Goal: Information Seeking & Learning: Learn about a topic

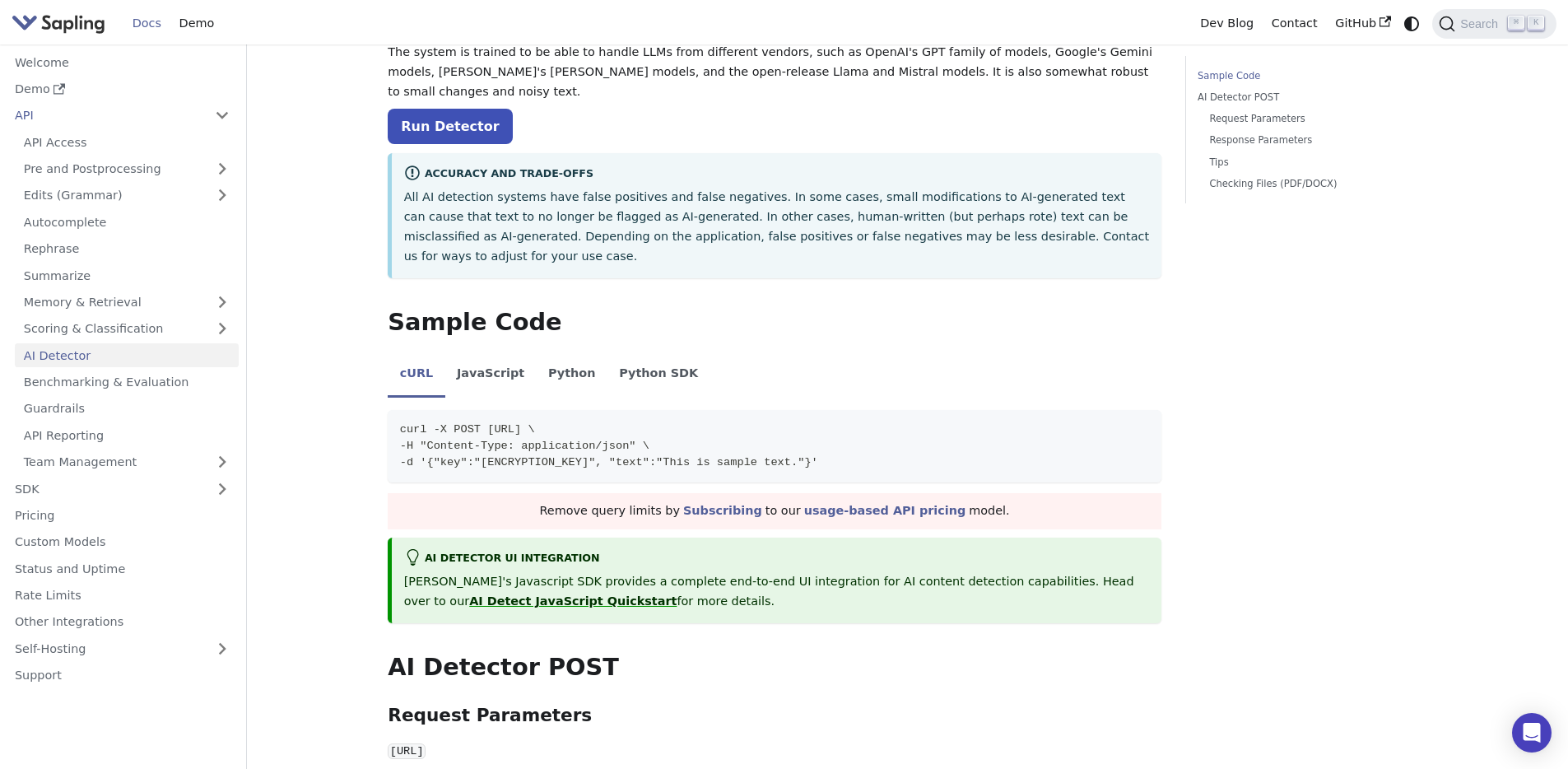
scroll to position [171, 0]
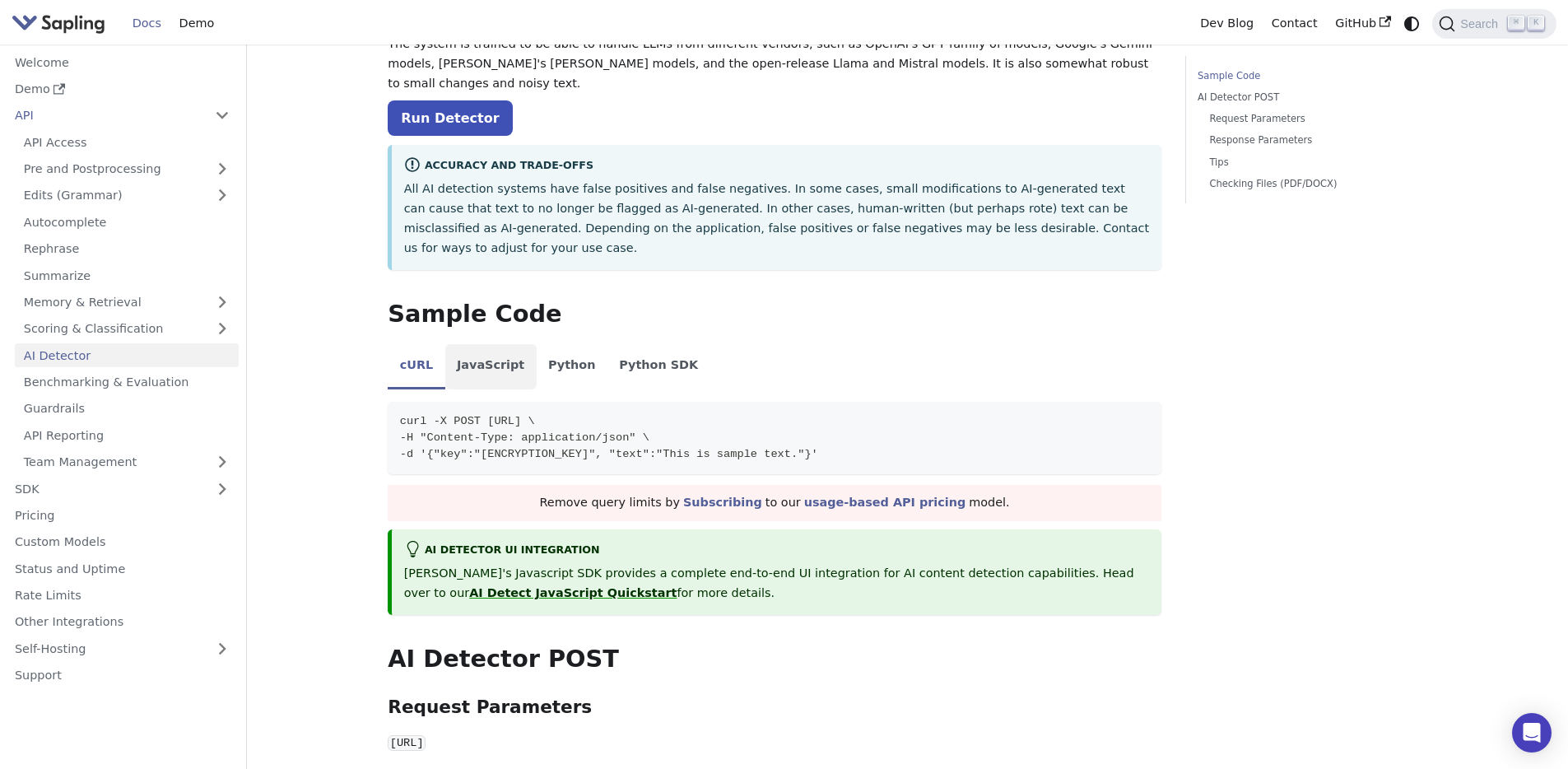
click at [495, 344] on li "JavaScript" at bounding box center [491, 368] width 91 height 47
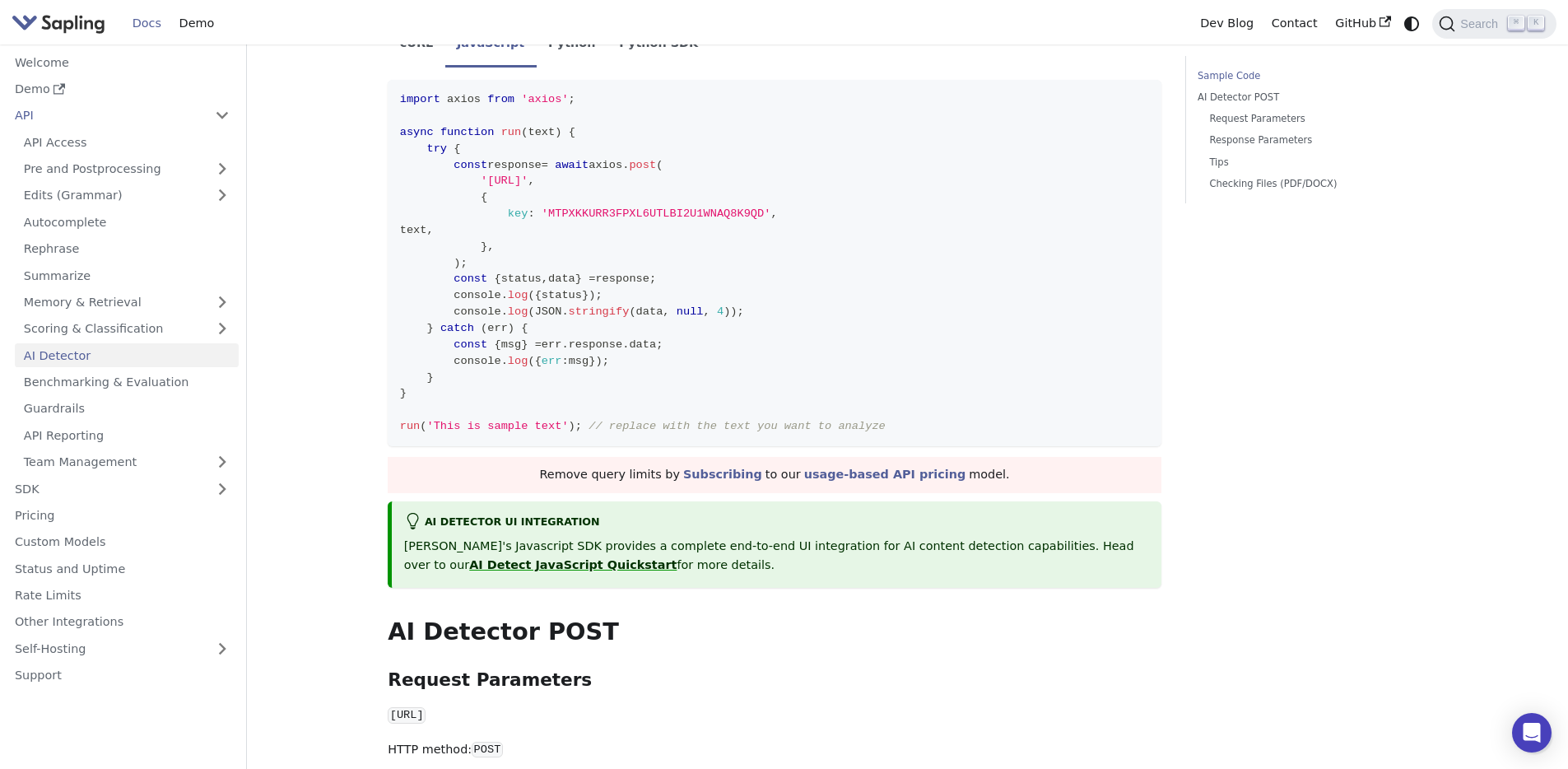
scroll to position [0, 0]
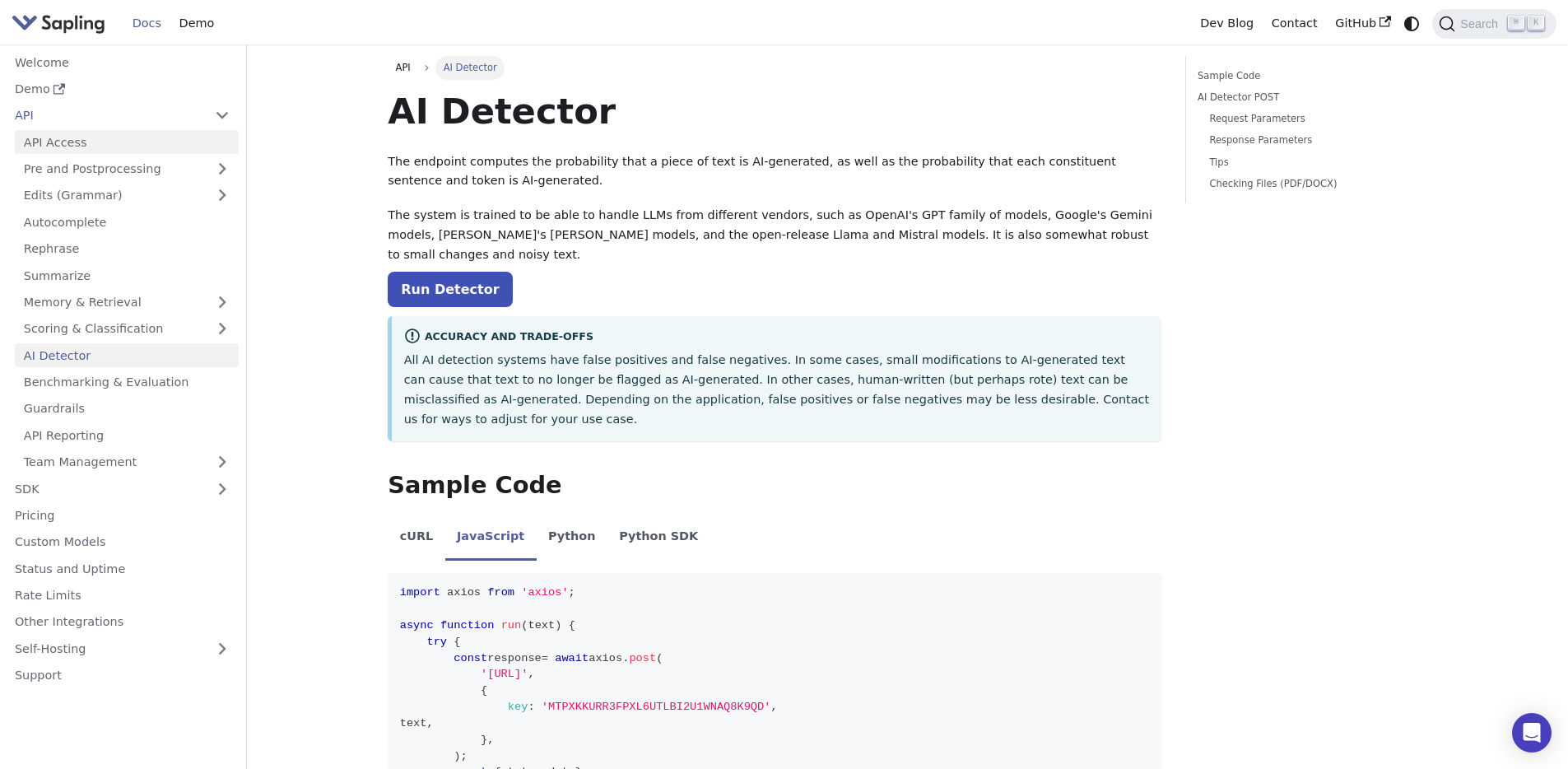
click at [65, 145] on link "API Access" at bounding box center [127, 142] width 224 height 24
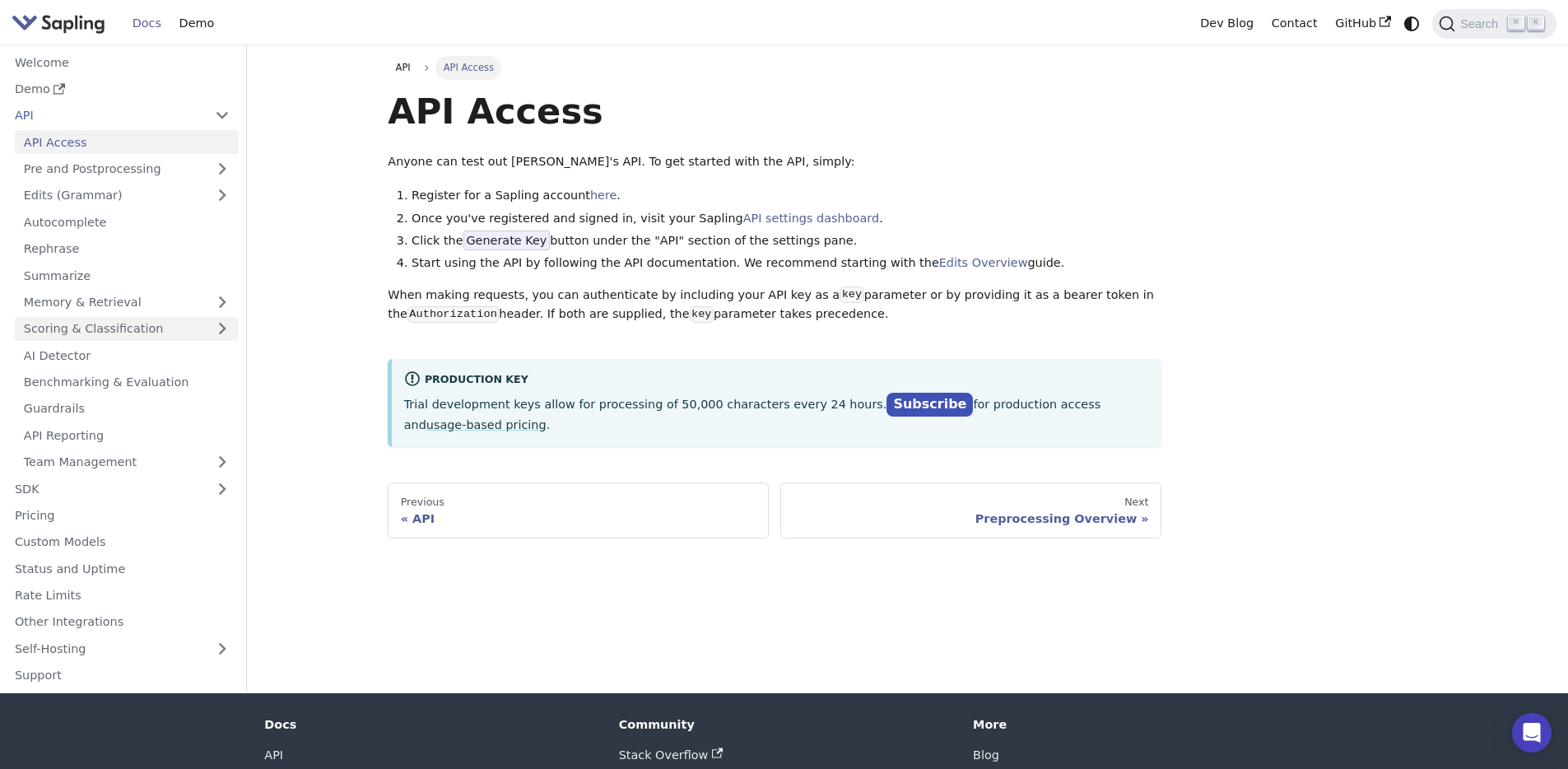
click at [113, 320] on link "Scoring & Classification" at bounding box center [127, 329] width 224 height 24
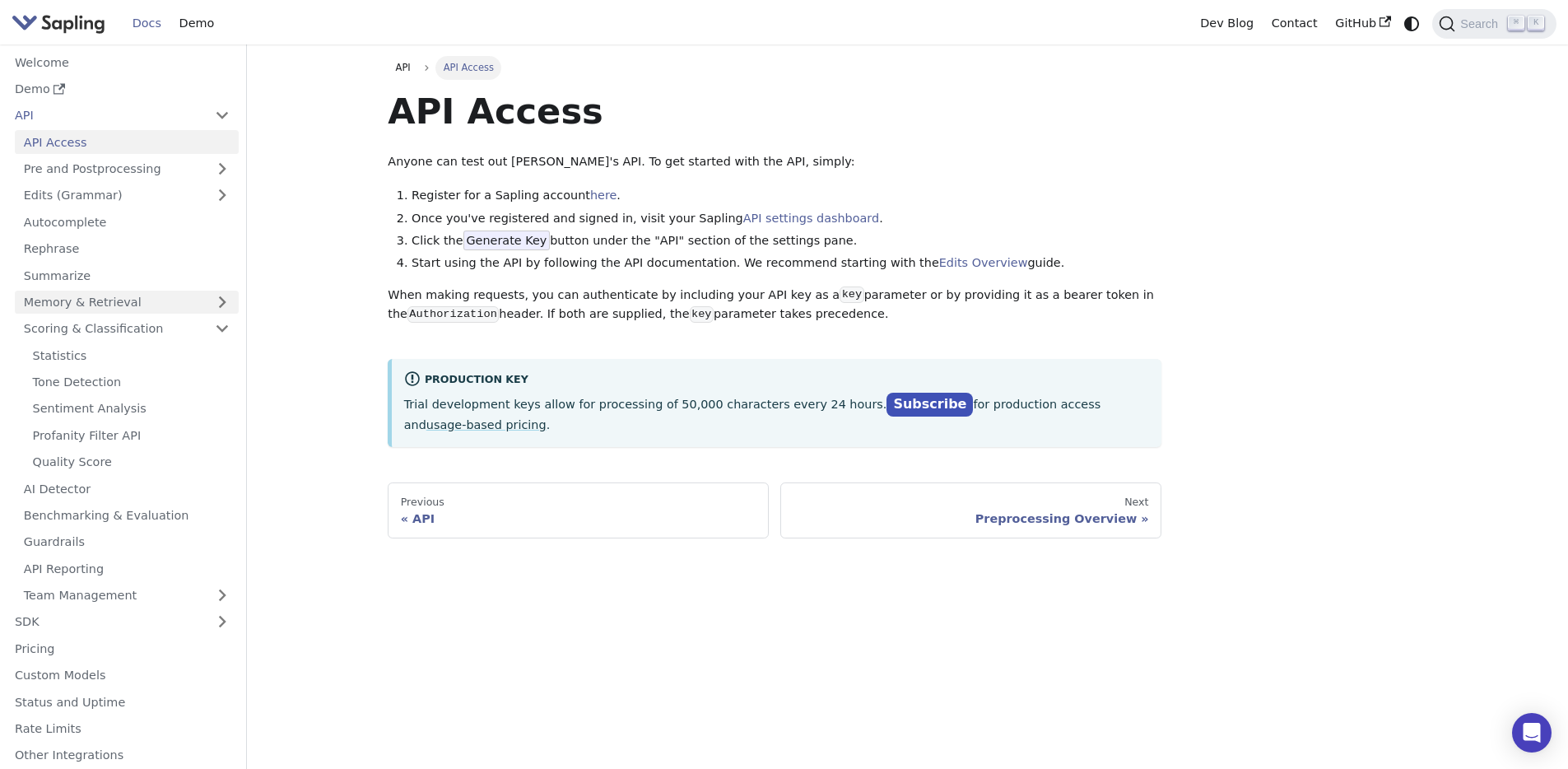
click at [94, 301] on link "Memory & Retrieval" at bounding box center [127, 302] width 224 height 24
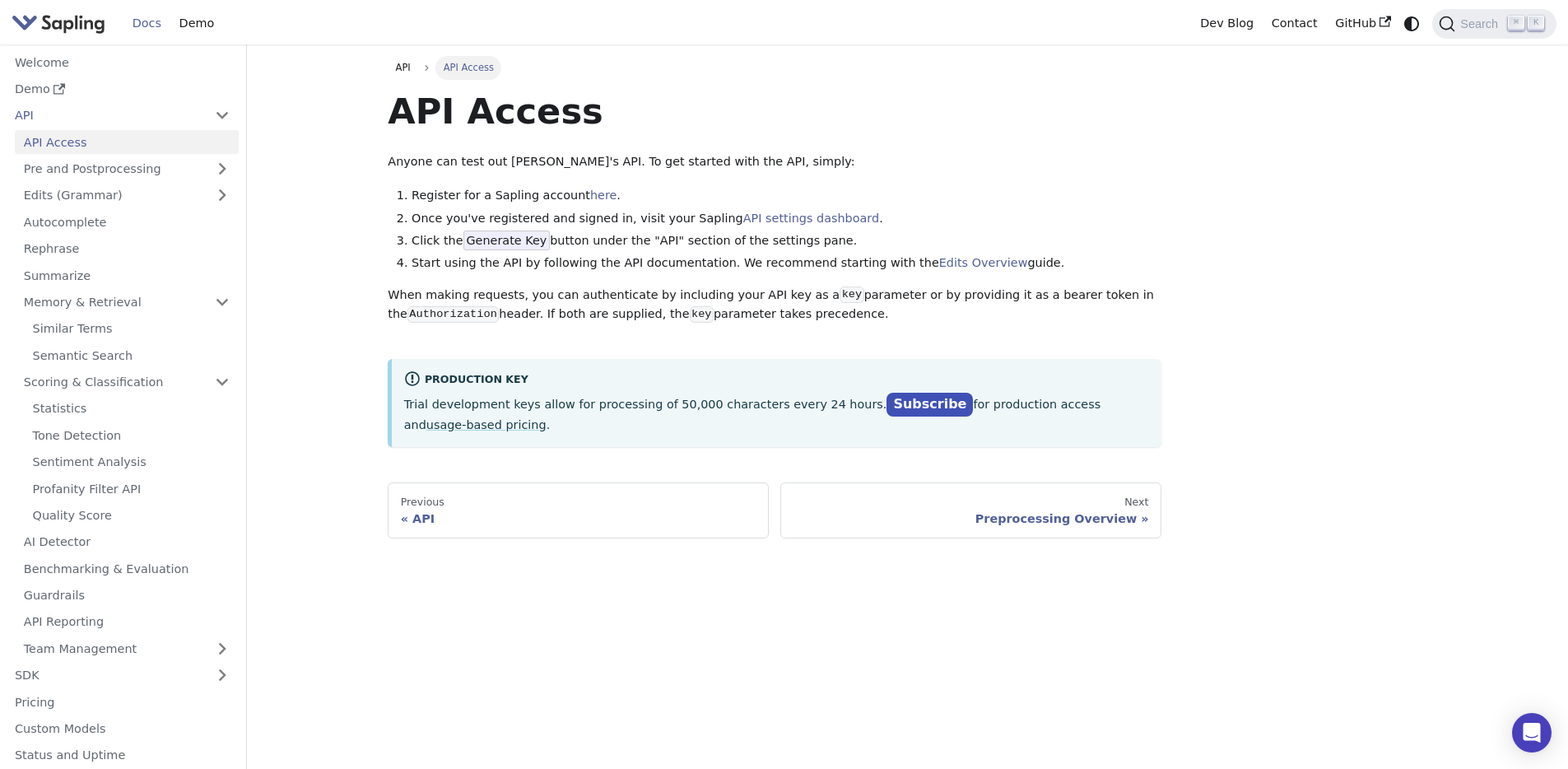
click at [949, 121] on h1 "API Access" at bounding box center [774, 111] width 774 height 45
click at [1472, 27] on span "Search" at bounding box center [1481, 23] width 53 height 13
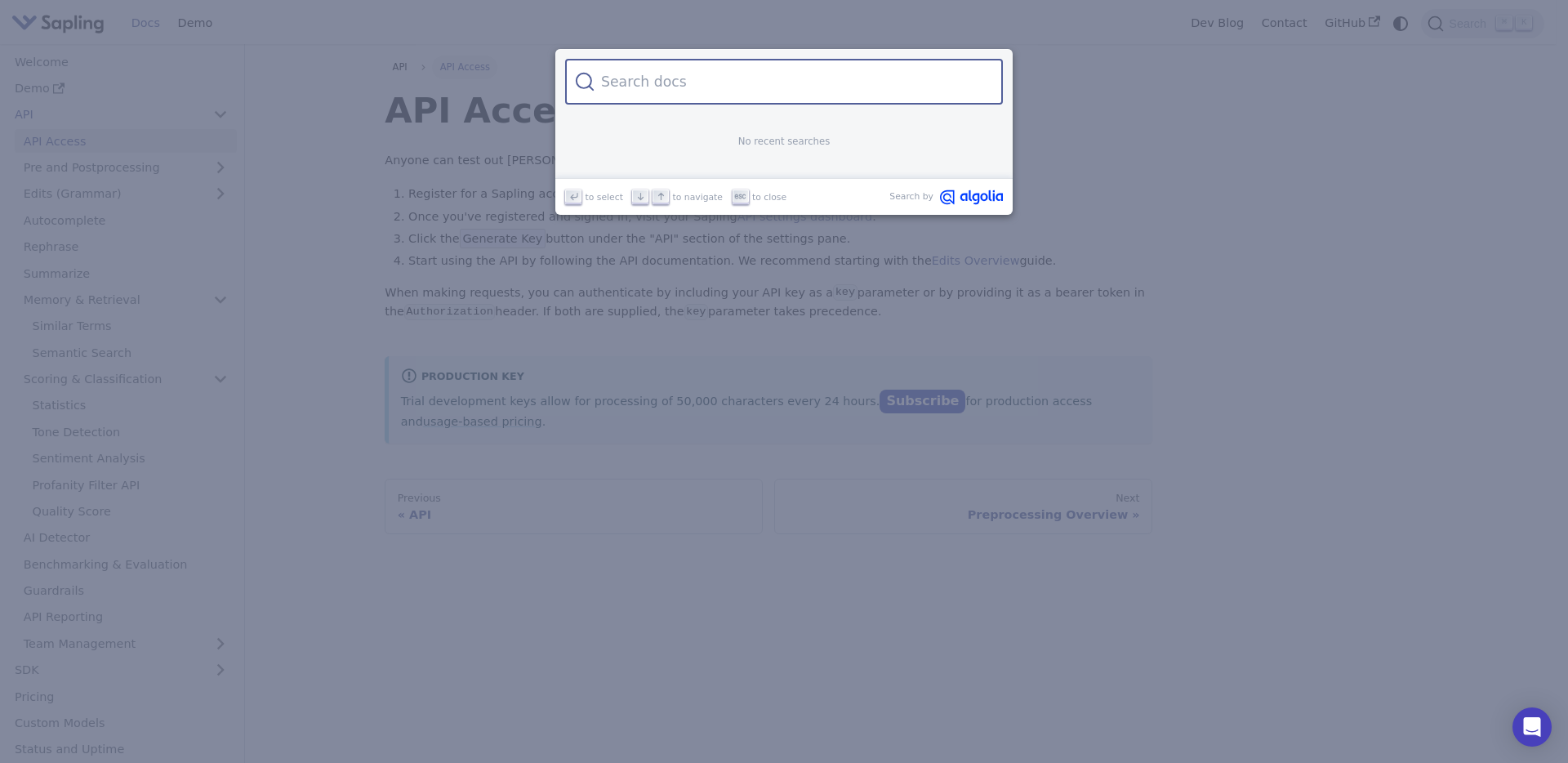
click at [919, 97] on input "Search" at bounding box center [793, 82] width 399 height 46
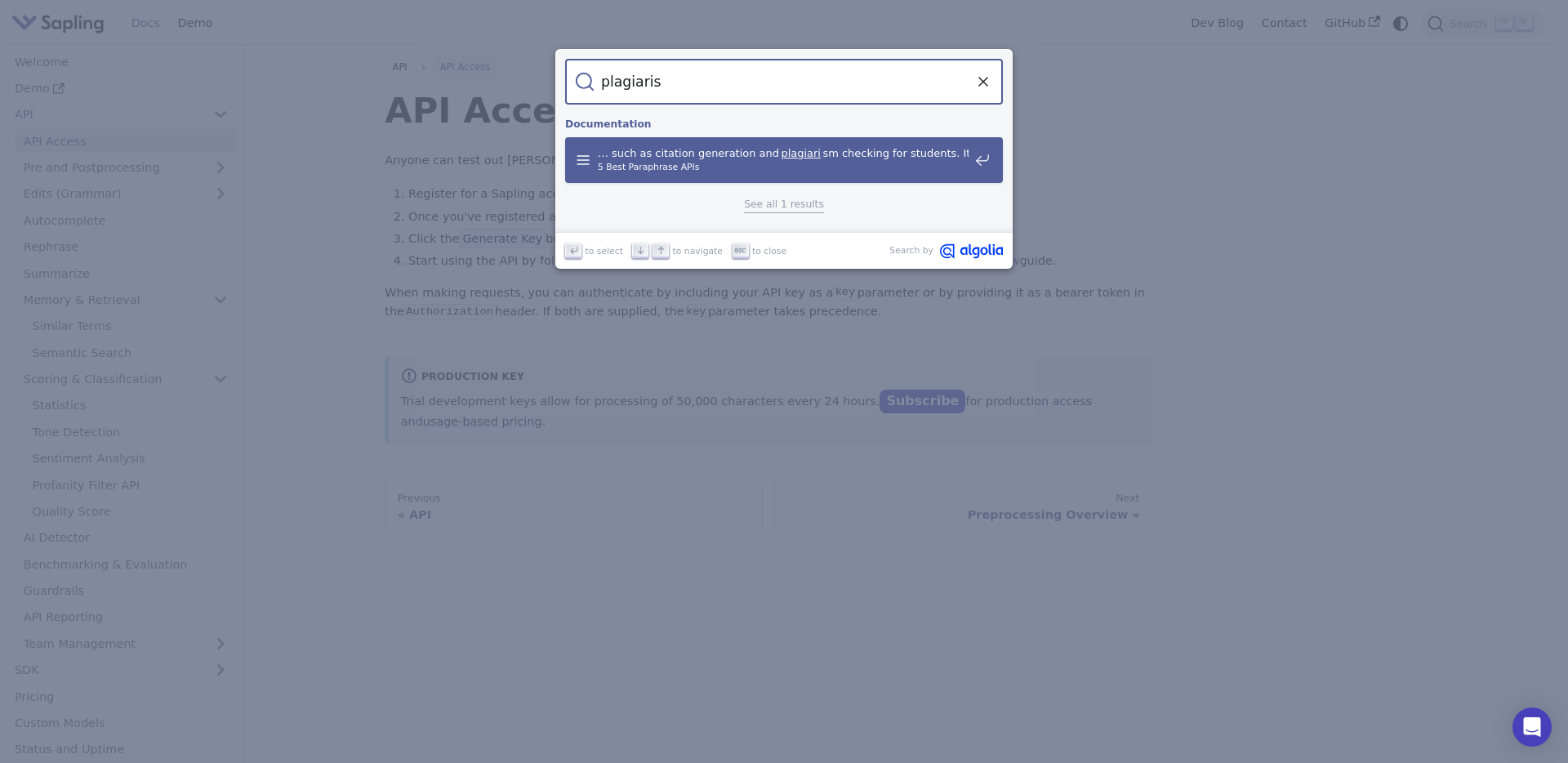
type input "plagiarism"
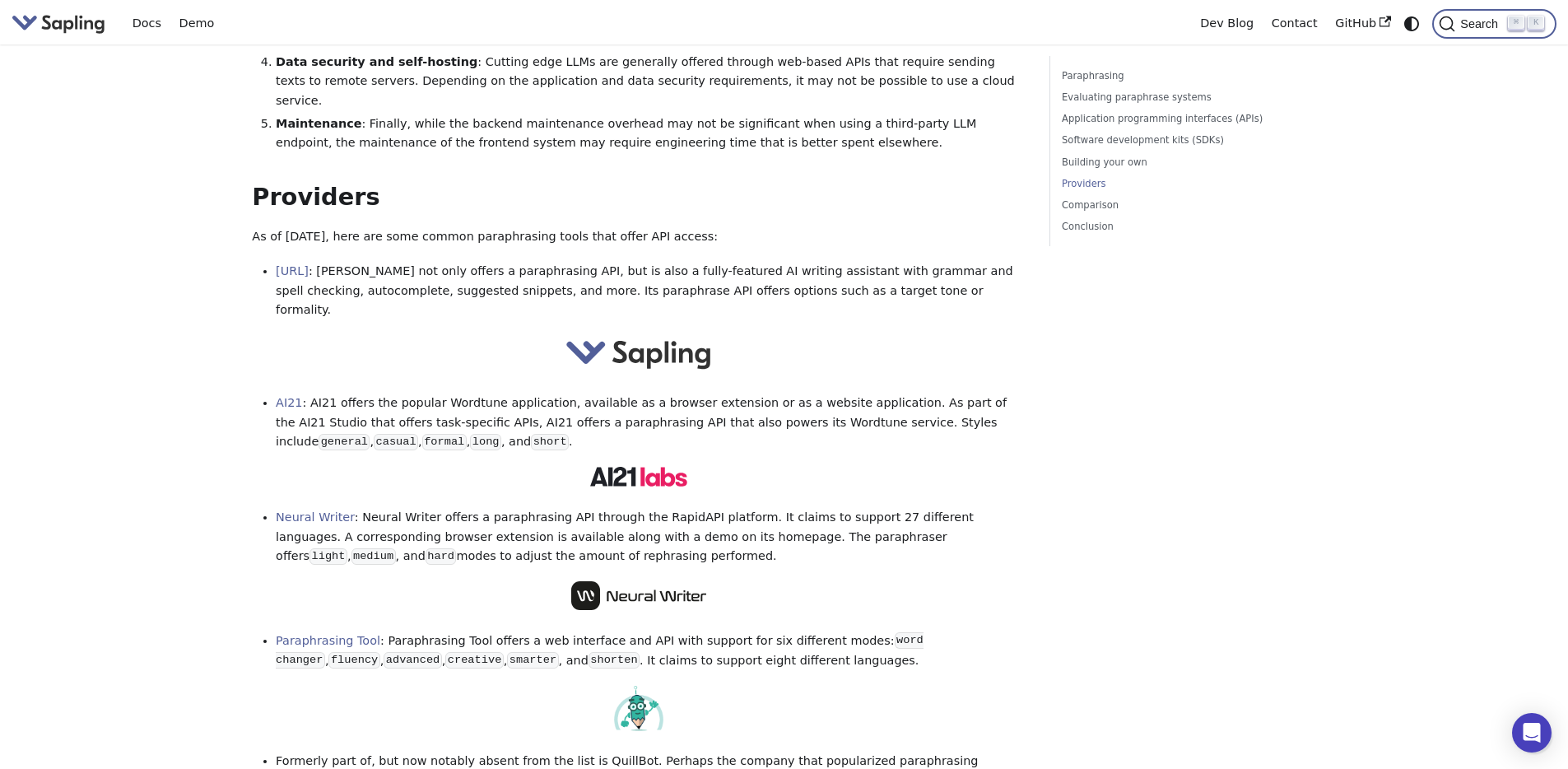
scroll to position [1803, 0]
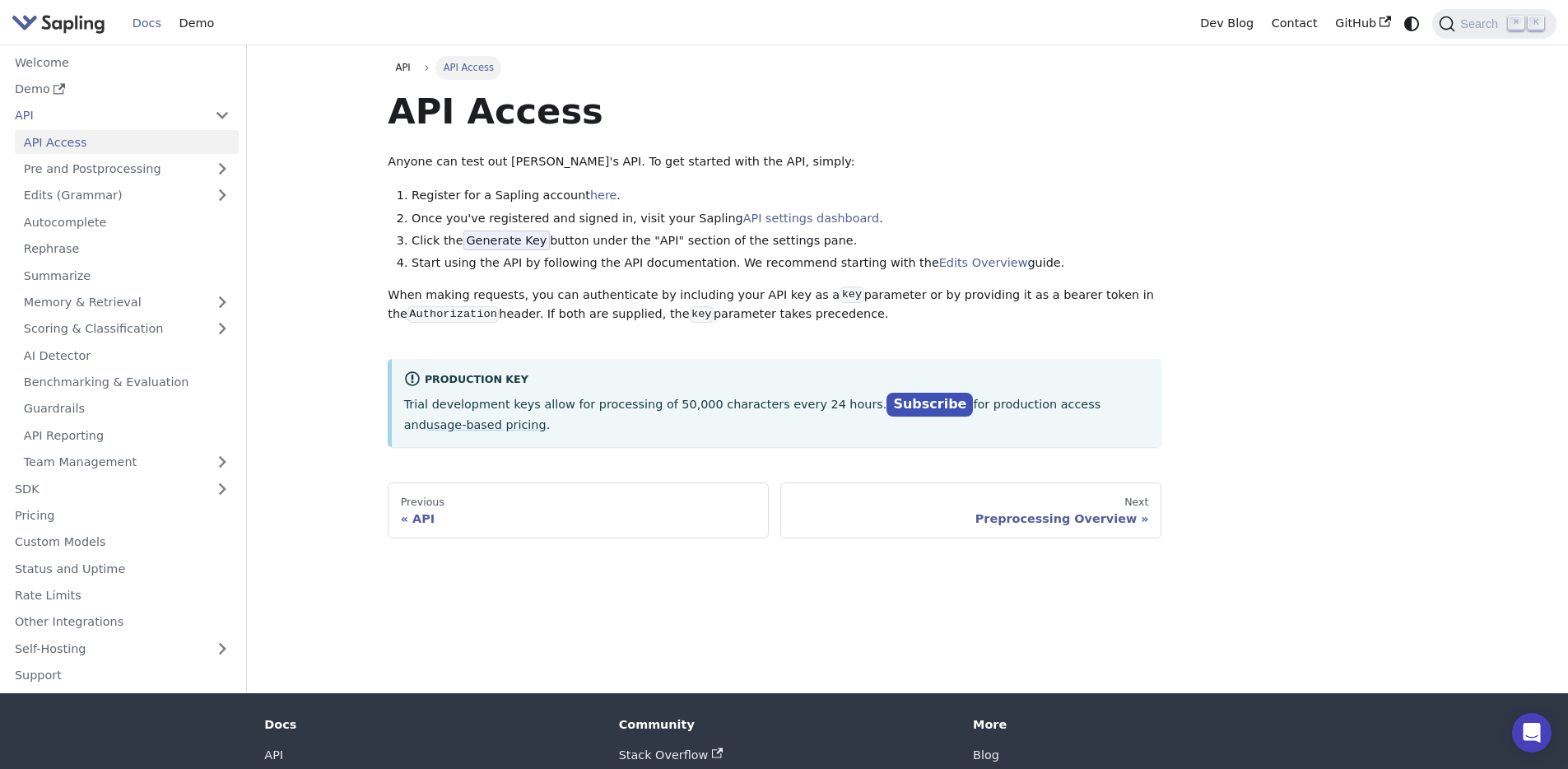
click at [71, 141] on link "API Access" at bounding box center [127, 142] width 224 height 24
click at [139, 328] on link "Scoring & Classification" at bounding box center [127, 329] width 224 height 24
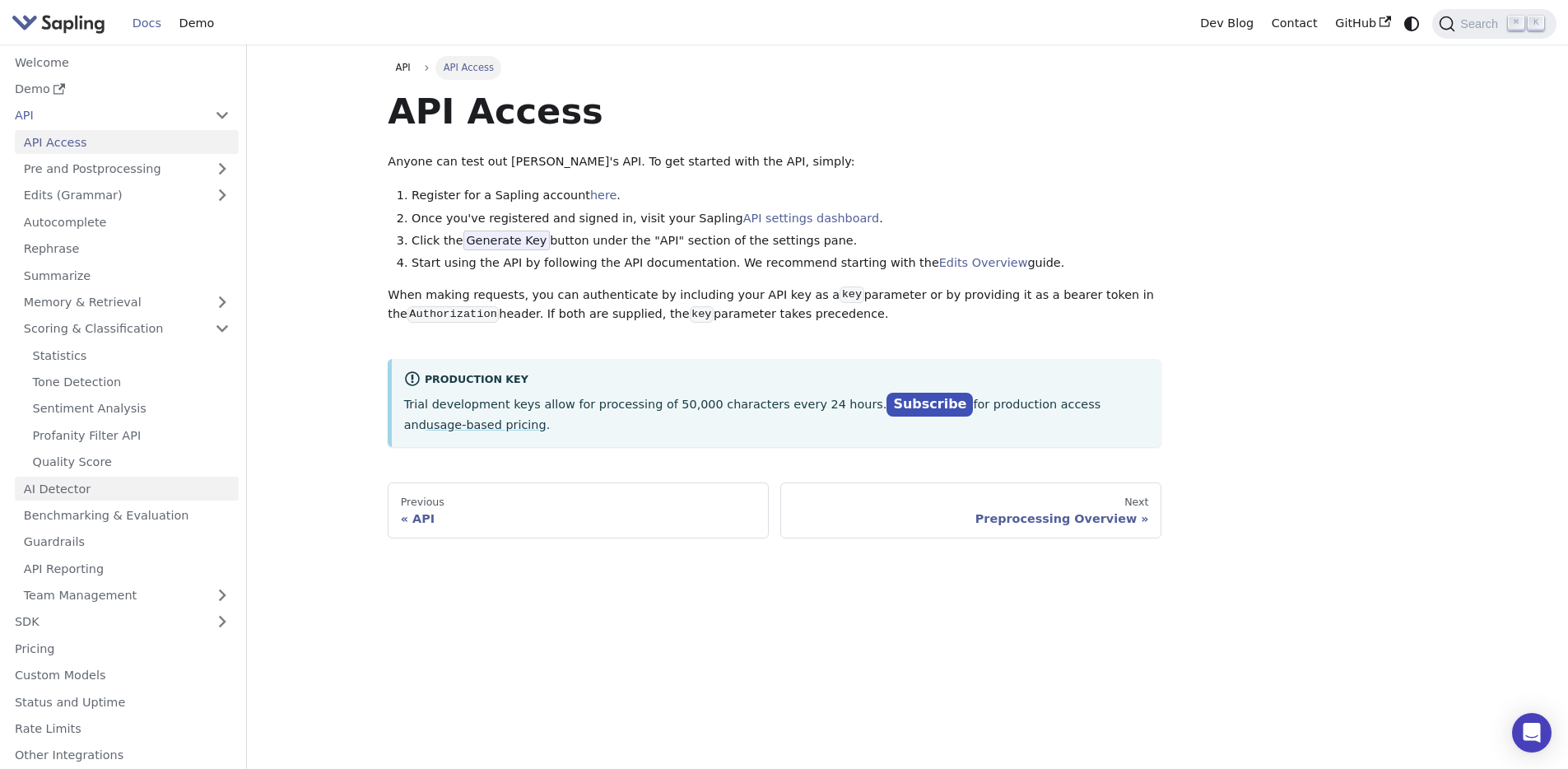
click at [69, 482] on link "AI Detector" at bounding box center [127, 489] width 224 height 24
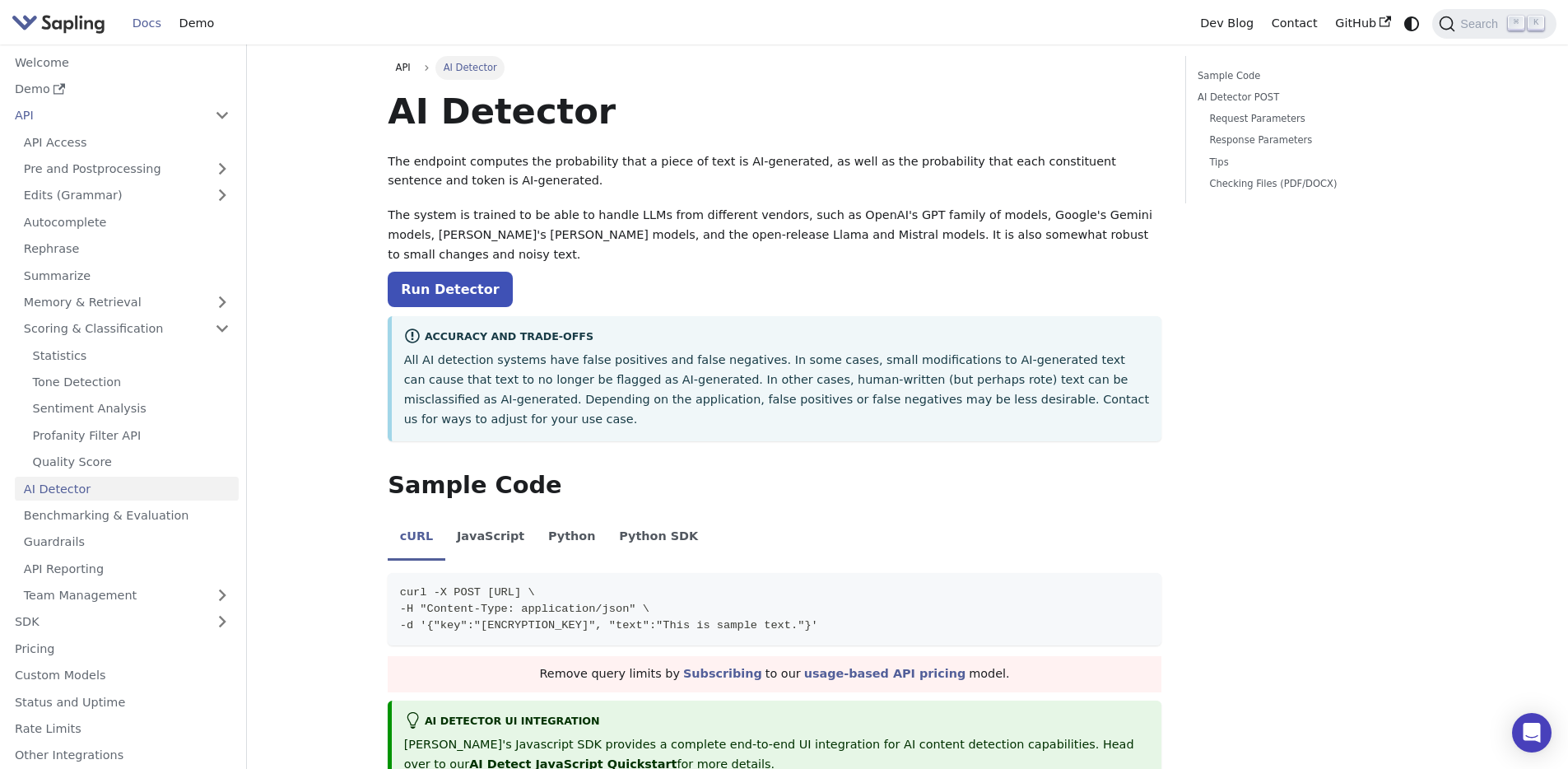
click at [833, 279] on p "Run Detector" at bounding box center [774, 289] width 774 height 22
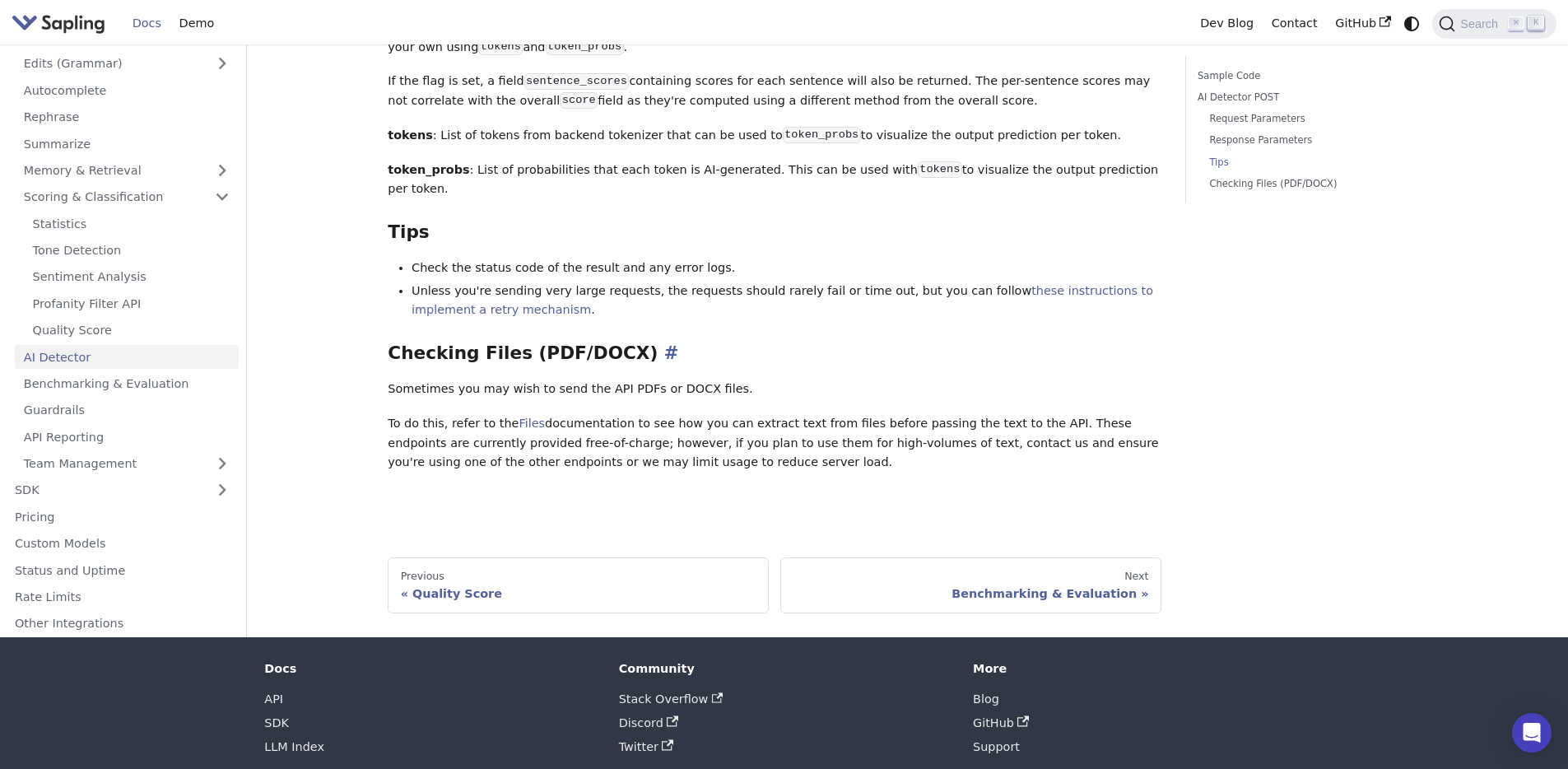
click at [862, 343] on h3 "Checking Files (PDF/DOCX) ​" at bounding box center [774, 354] width 774 height 22
